Goal: Check status: Check status

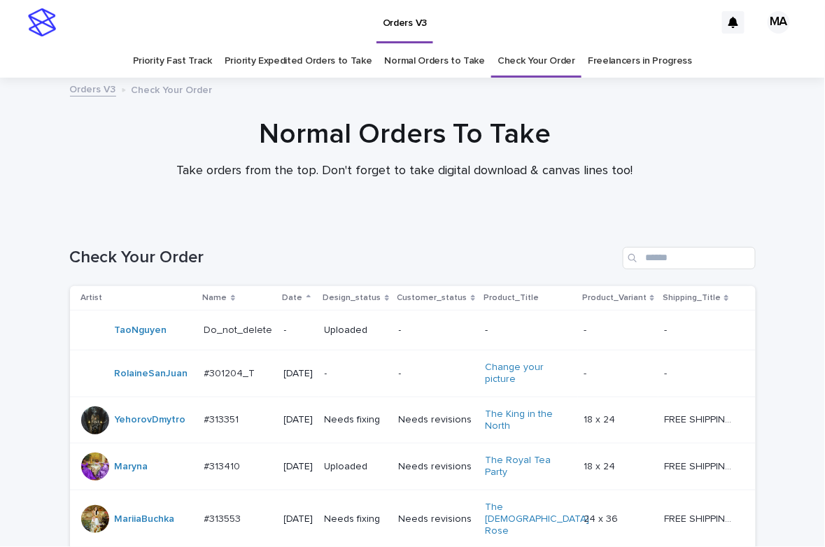
scroll to position [685, 0]
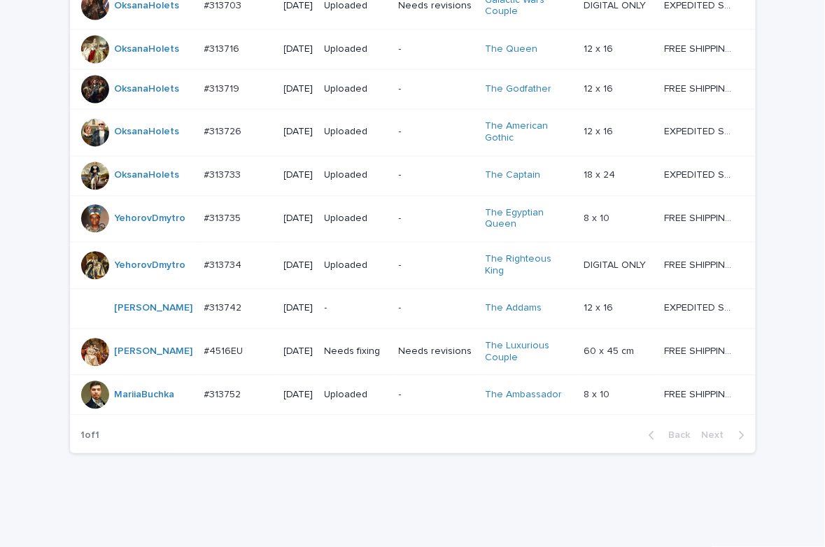
click at [780, 79] on div "Loading... Saving… Loading... Saving… Check Your Order Artist Name Date Design_…" at bounding box center [412, 34] width 825 height 1001
click at [493, 500] on div "Loading... Saving… Loading... Saving… Check Your Order Artist Name Date Design_…" at bounding box center [412, 17] width 699 height 966
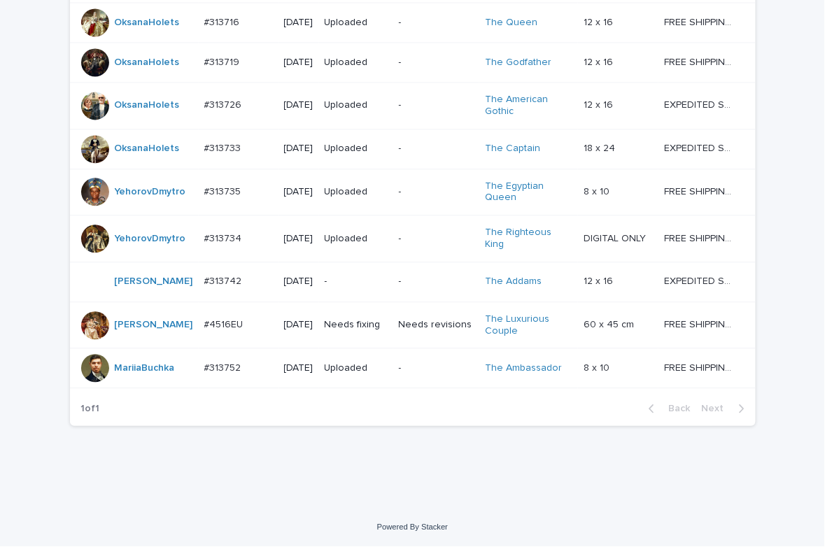
scroll to position [729, 0]
